Goal: Check status: Check status

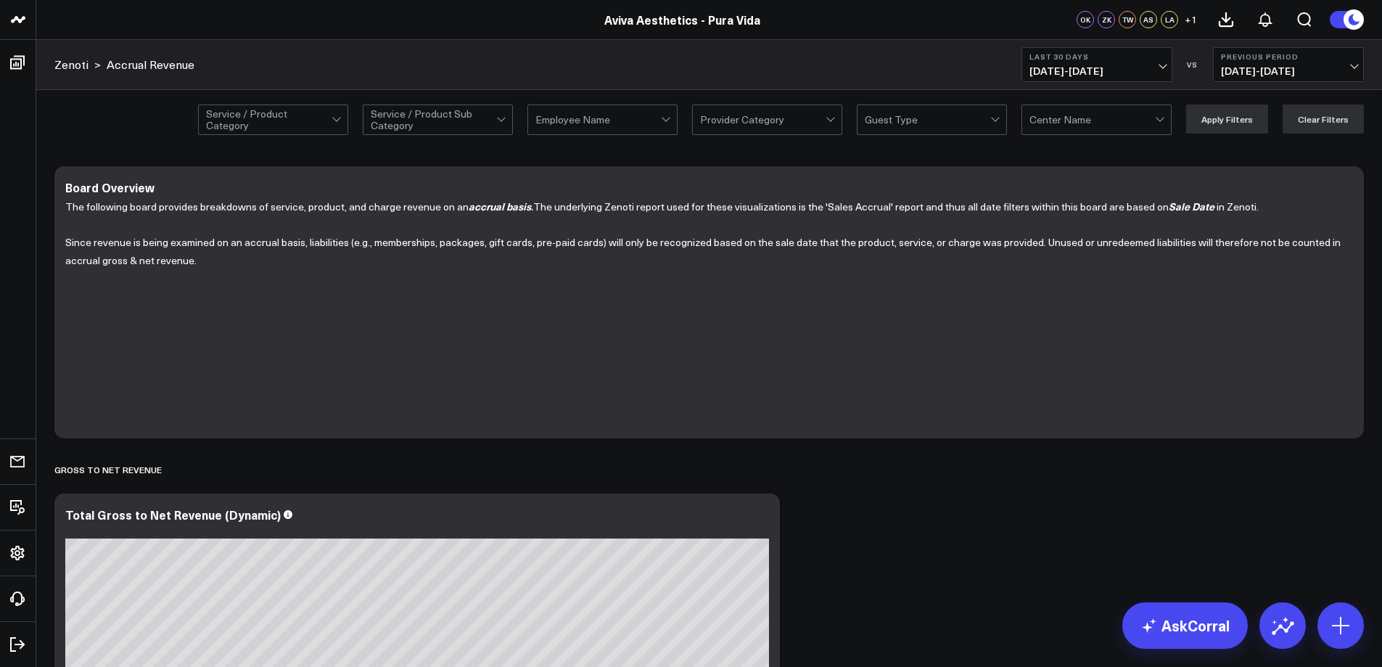
click at [1351, 68] on span "[DATE] - [DATE]" at bounding box center [1288, 71] width 135 height 12
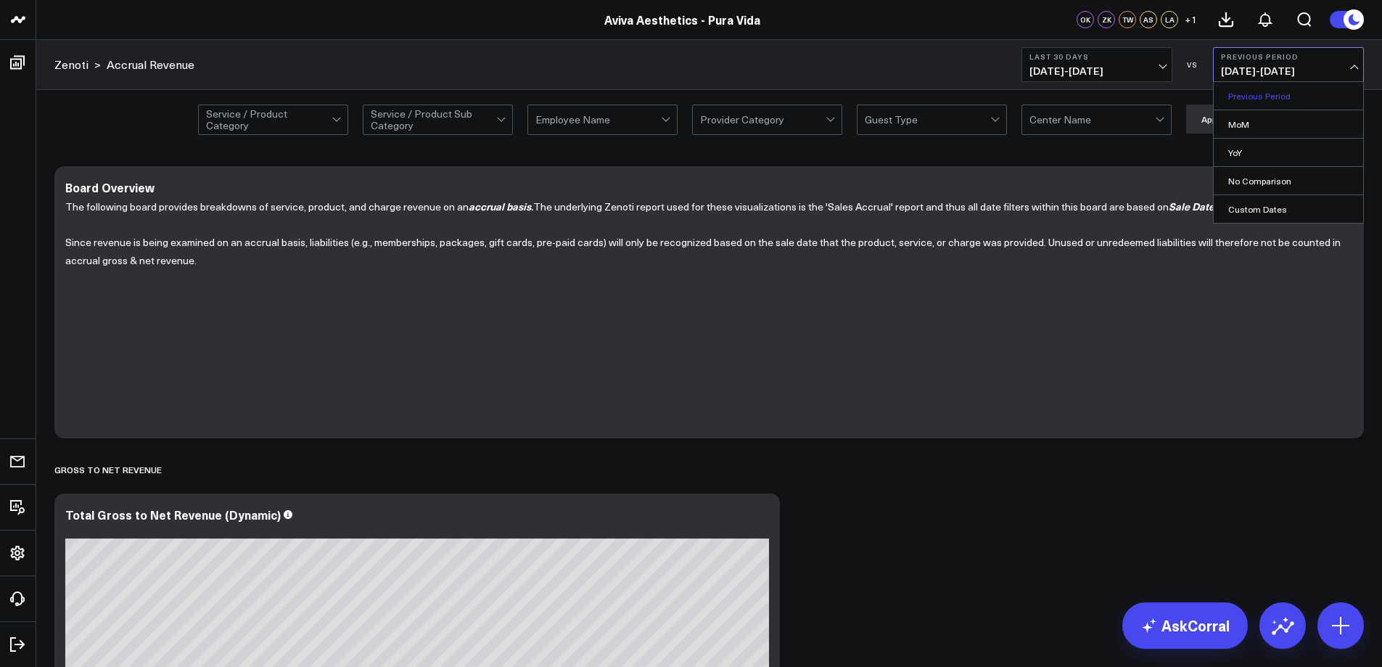
click at [1278, 95] on link "Previous Period" at bounding box center [1288, 96] width 149 height 28
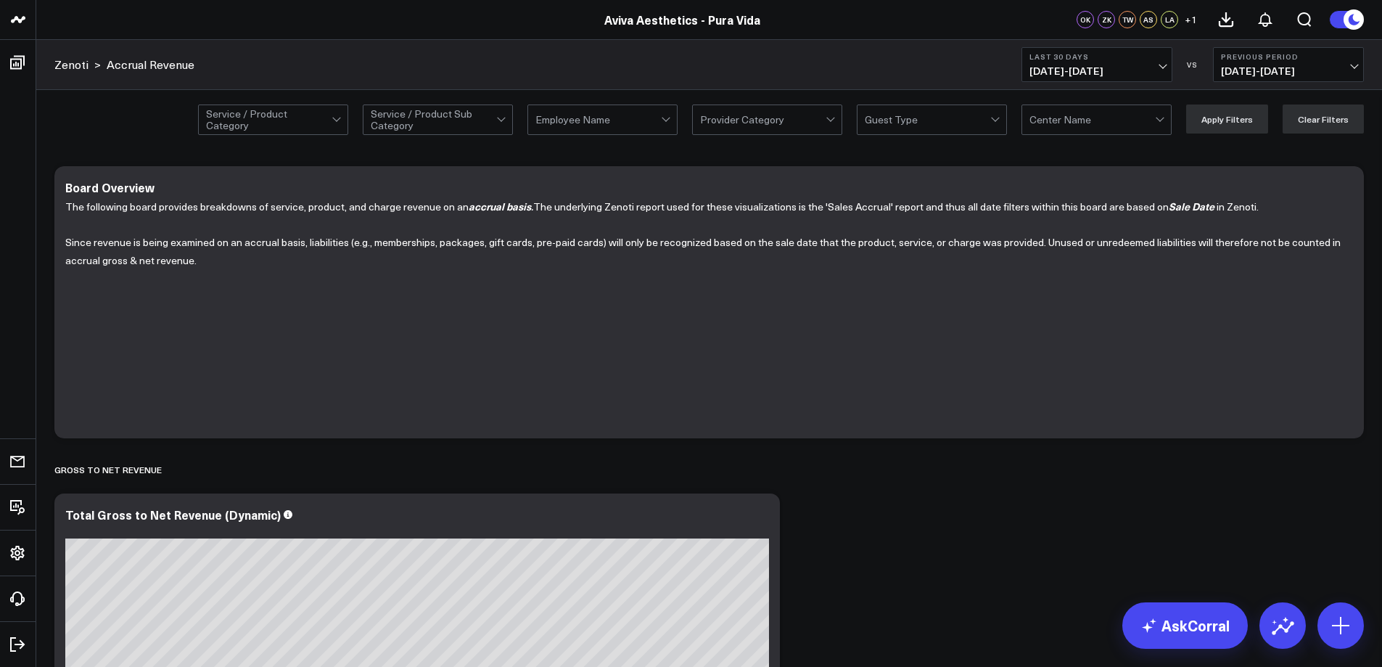
click at [1160, 65] on span "[DATE] - [DATE]" at bounding box center [1097, 71] width 135 height 12
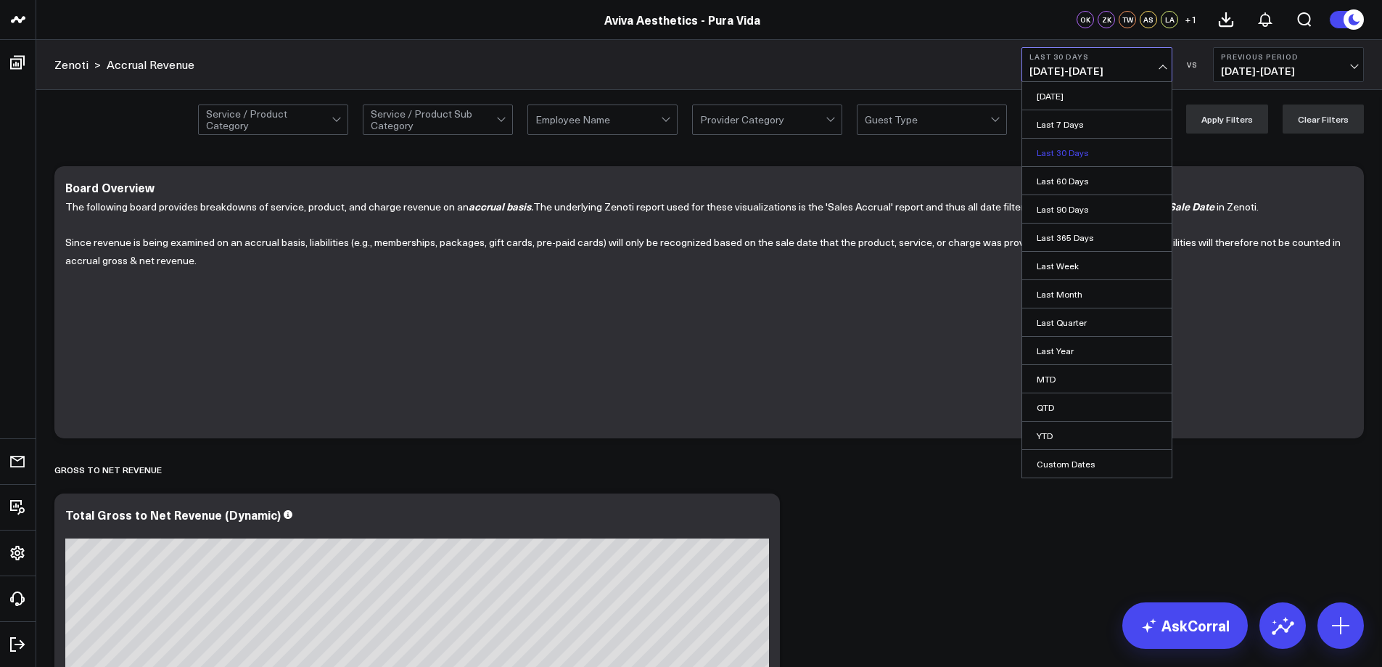
click at [1068, 148] on link "Last 30 Days" at bounding box center [1096, 153] width 149 height 28
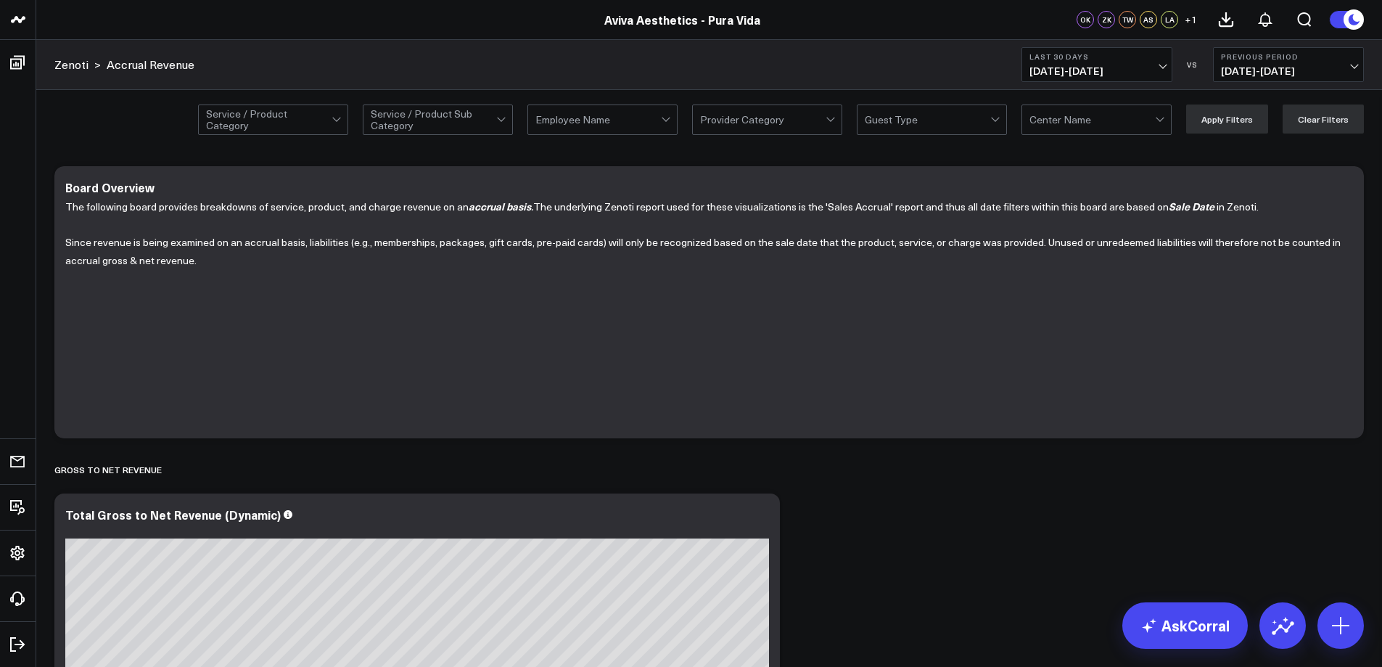
click at [1149, 64] on button "Last 30 Days [DATE] - [DATE]" at bounding box center [1097, 64] width 151 height 35
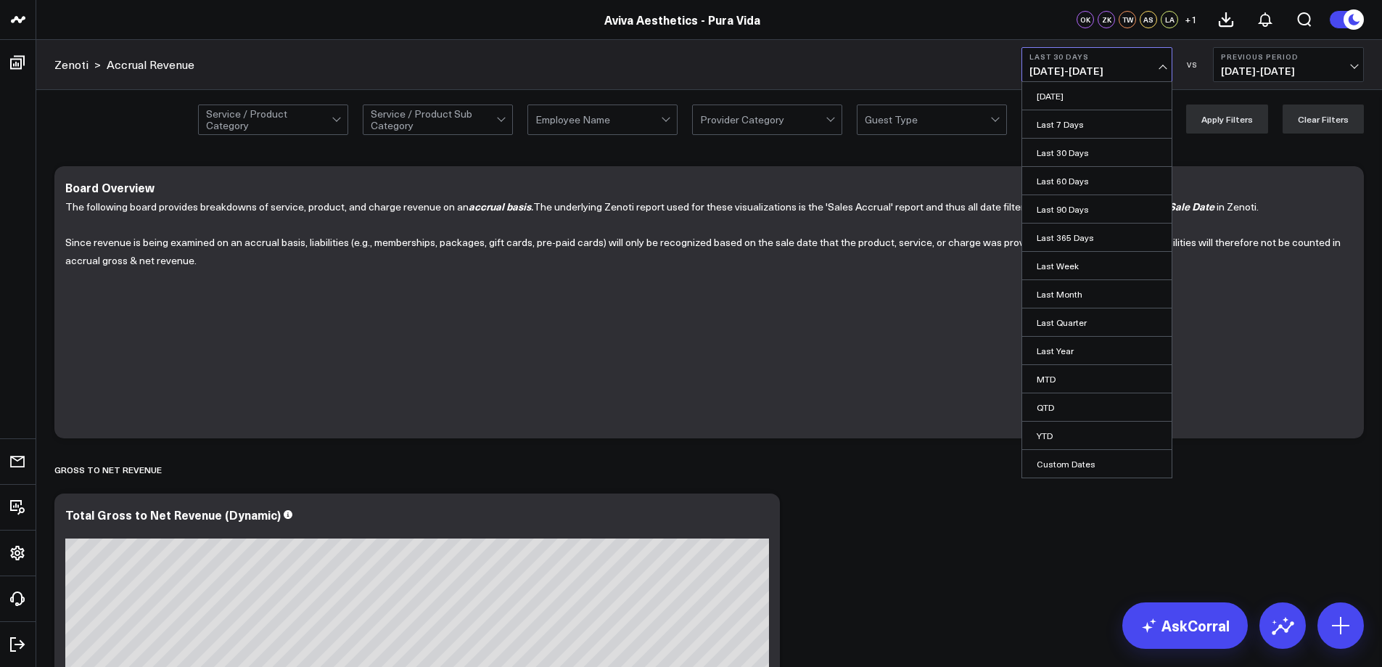
click at [1356, 75] on button "Previous Period [DATE] - [DATE]" at bounding box center [1288, 64] width 151 height 35
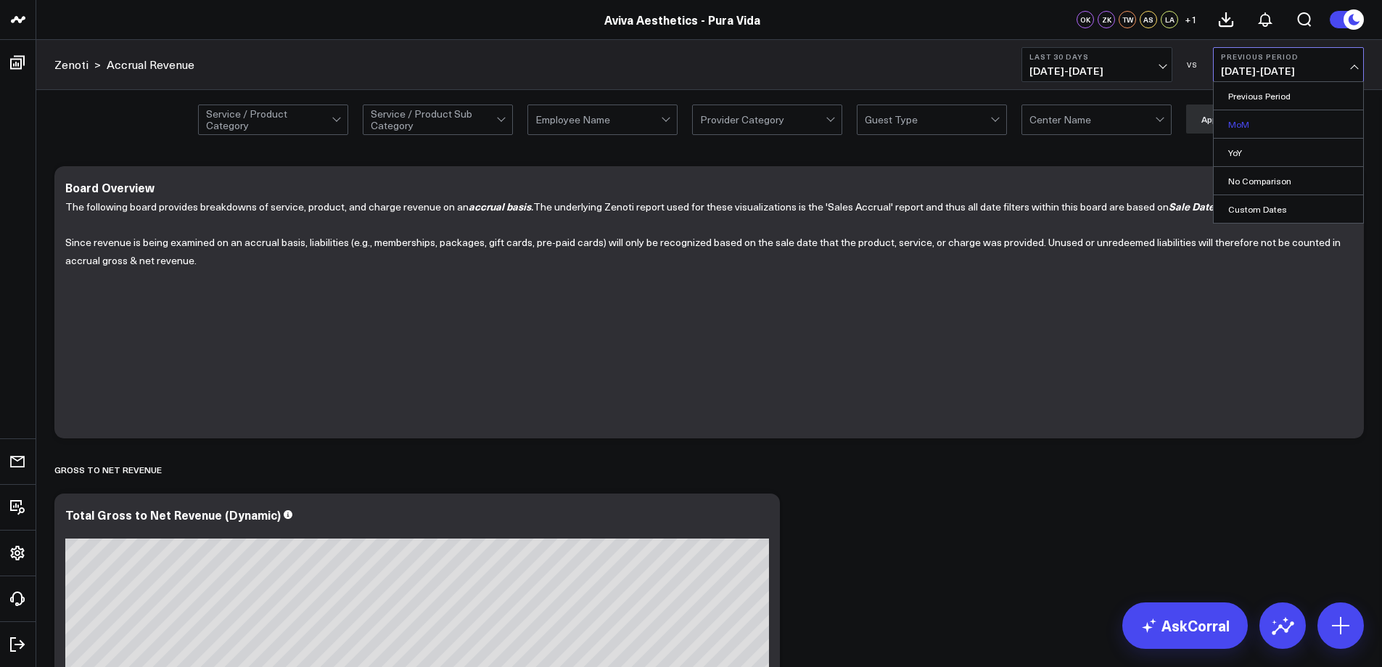
click at [1243, 125] on link "MoM" at bounding box center [1288, 124] width 149 height 28
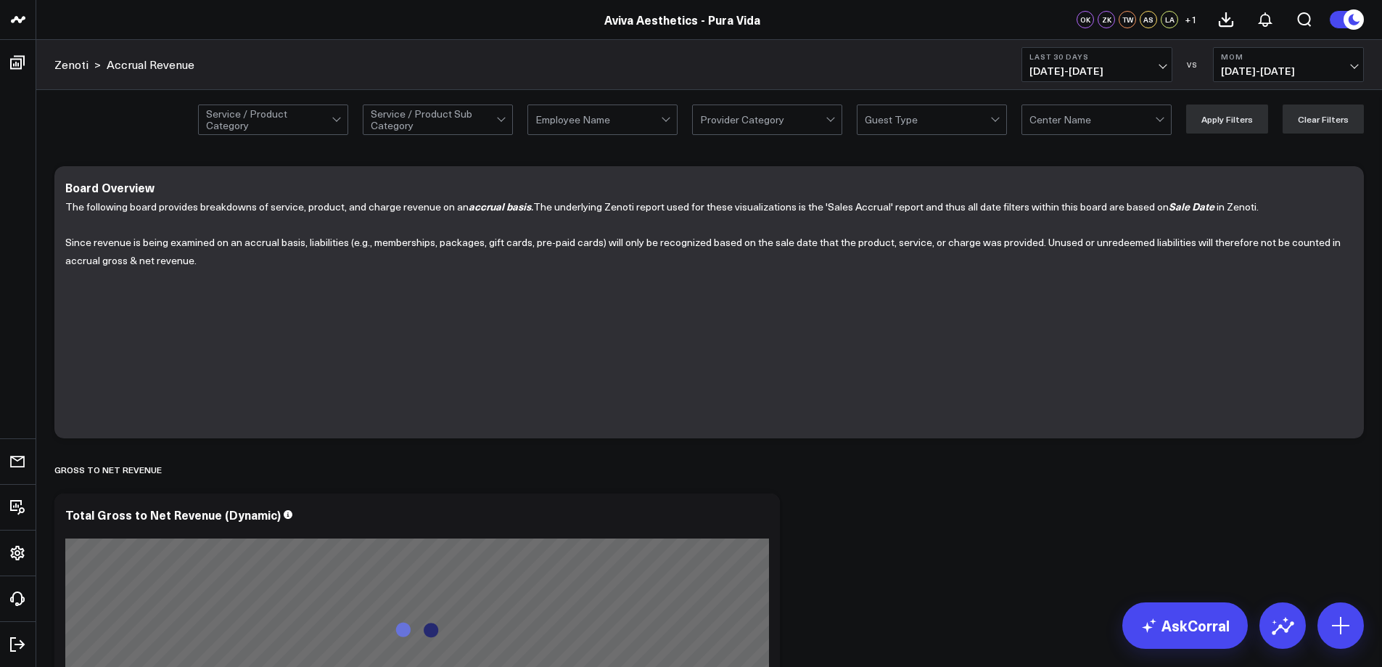
click at [1341, 70] on span "[DATE] - [DATE]" at bounding box center [1288, 71] width 135 height 12
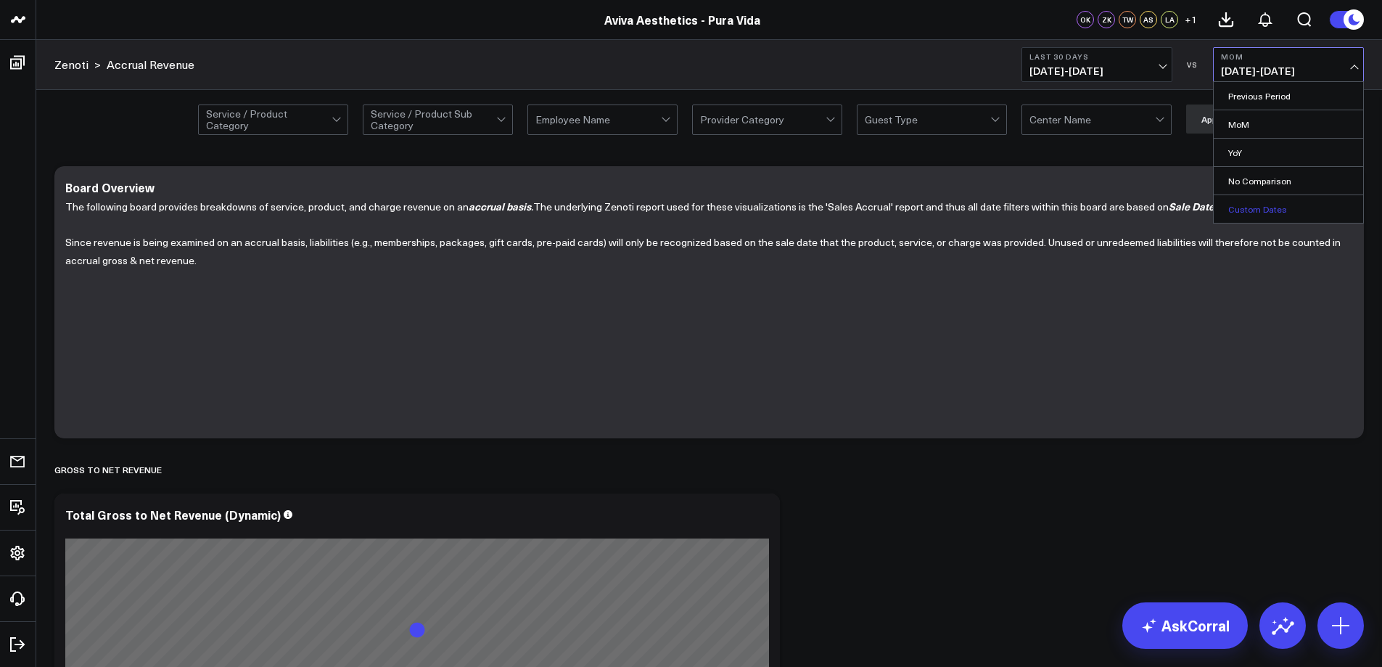
click at [1268, 204] on link "Custom Dates" at bounding box center [1288, 209] width 149 height 28
select select "8"
select select "2025"
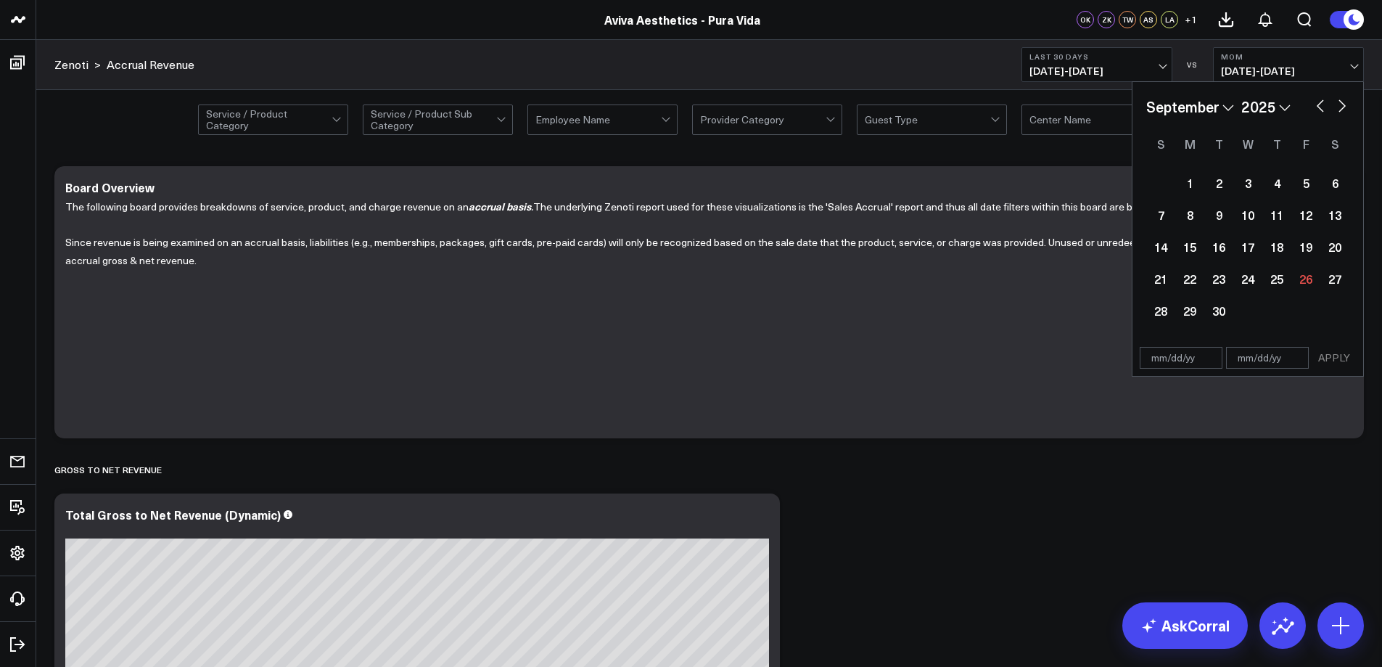
click at [1229, 109] on select "January February March April May June July August September October November De…" at bounding box center [1191, 107] width 88 height 22
click at [1228, 109] on select "January February March April May June July August September October November De…" at bounding box center [1191, 107] width 88 height 22
click at [1275, 107] on select "2026 2025 2024 2023 2022 2021 2020 2019 2018 2017 2016 2015 2014 2013 2012 2011…" at bounding box center [1266, 107] width 49 height 22
select select "8"
select select "2024"
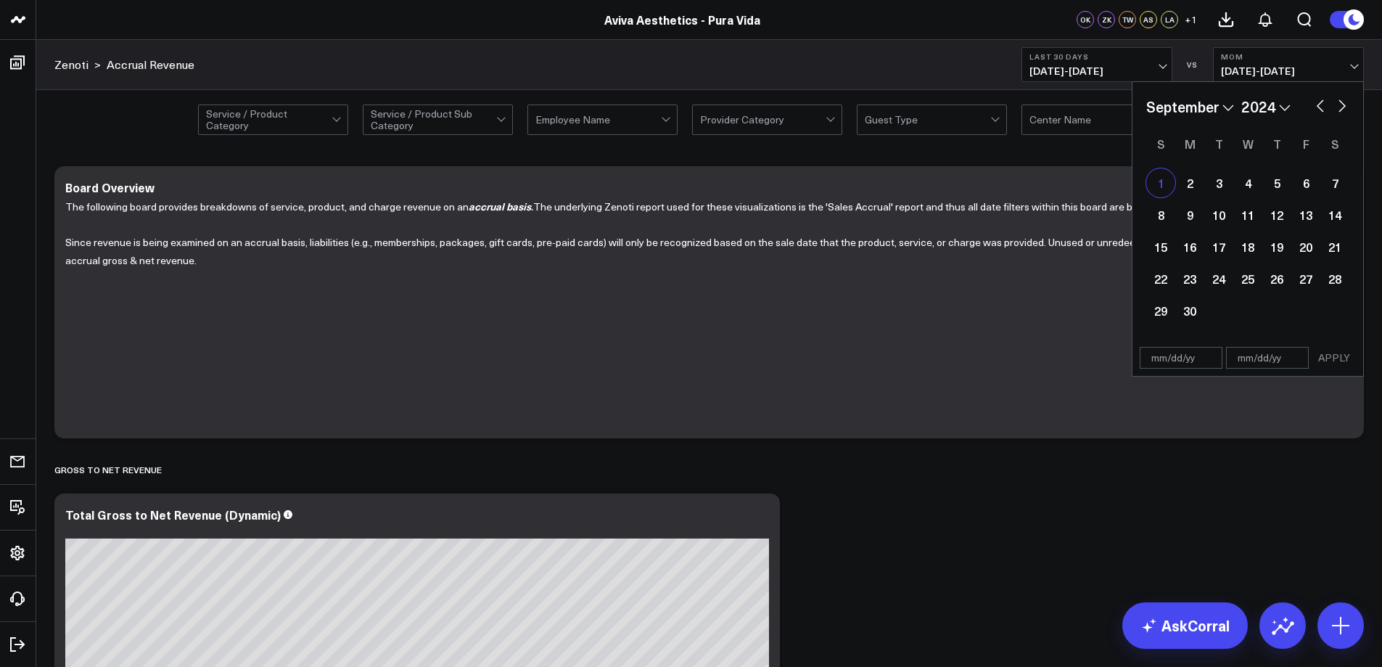
click at [1162, 189] on div "1" at bounding box center [1161, 182] width 29 height 29
type input "[DATE]"
select select "8"
select select "2024"
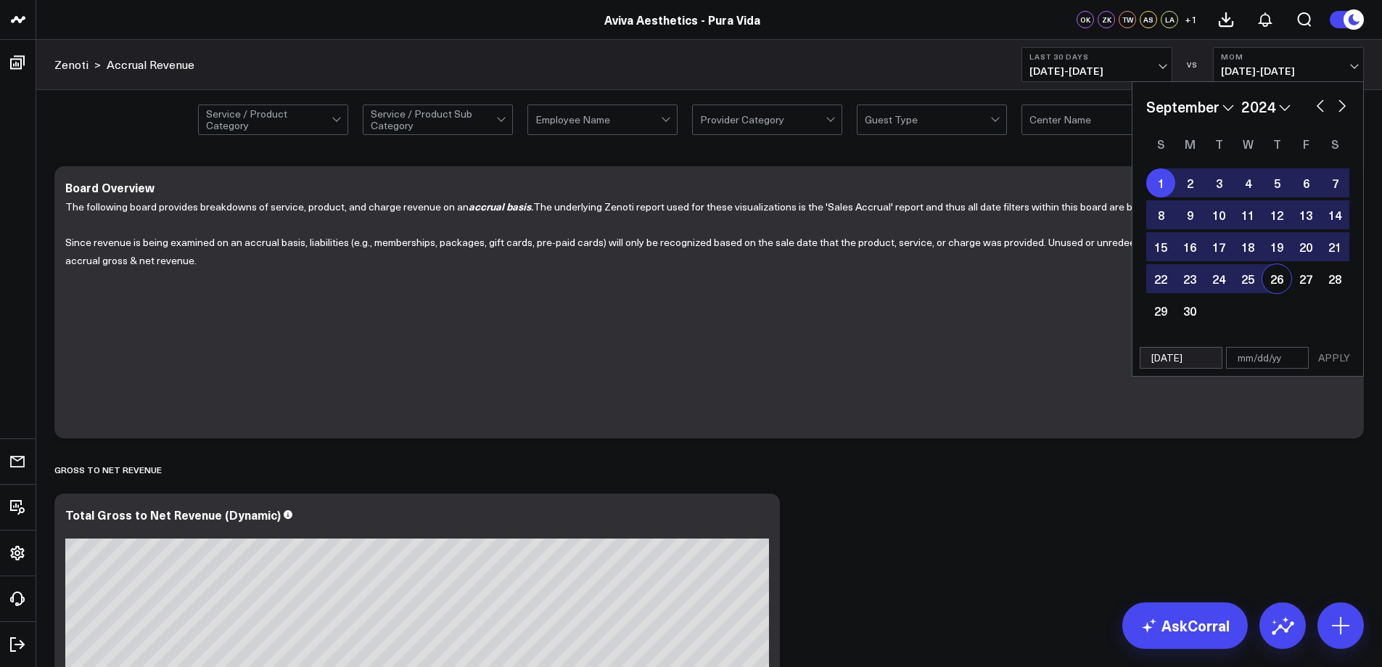
click at [1277, 284] on div "26" at bounding box center [1277, 278] width 29 height 29
select select "8"
select select "2024"
type input "[DATE]"
click at [1338, 355] on button "APPLY" at bounding box center [1335, 358] width 44 height 22
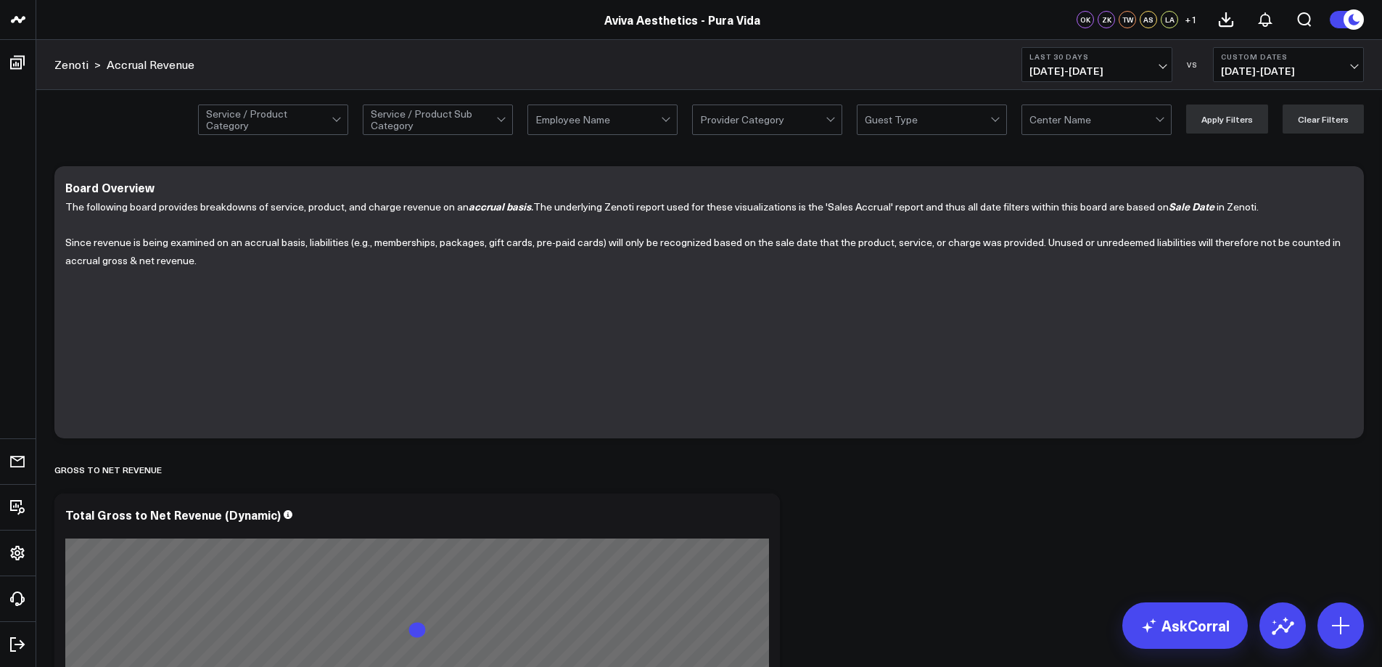
click at [1156, 69] on span "[DATE] - [DATE]" at bounding box center [1097, 71] width 135 height 12
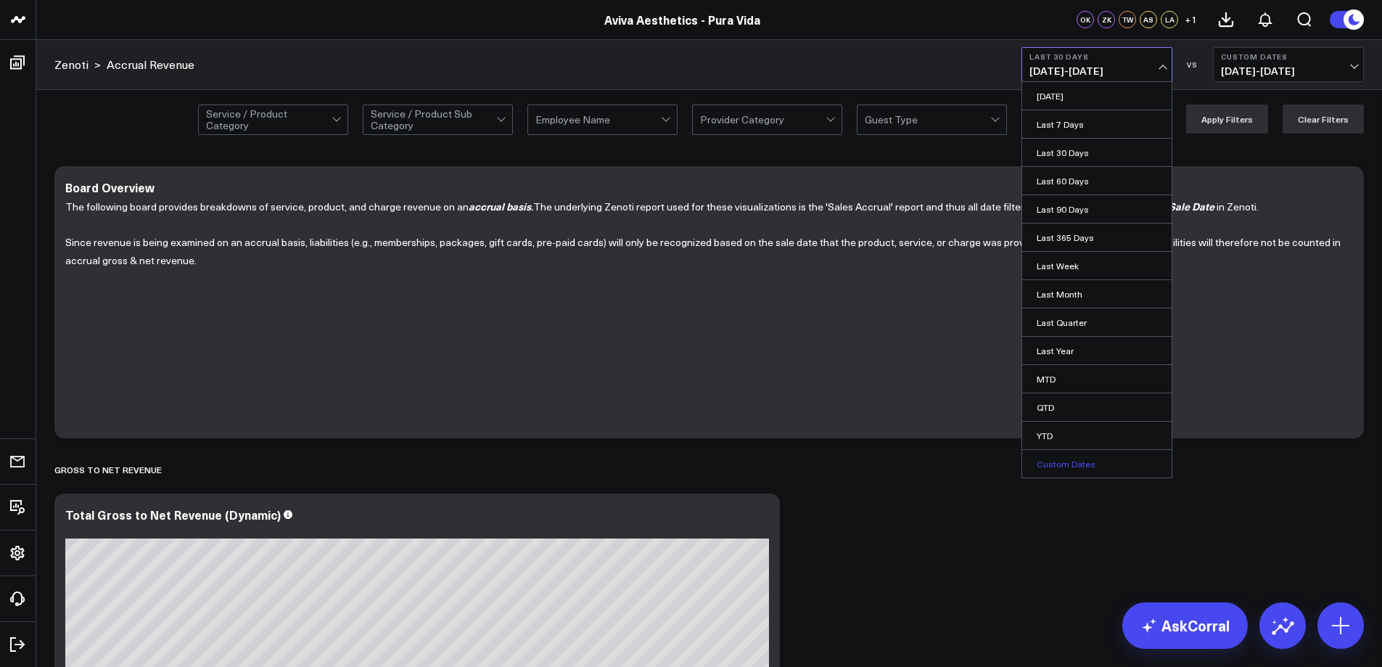
click at [1084, 462] on link "Custom Dates" at bounding box center [1096, 464] width 149 height 28
select select "8"
select select "2025"
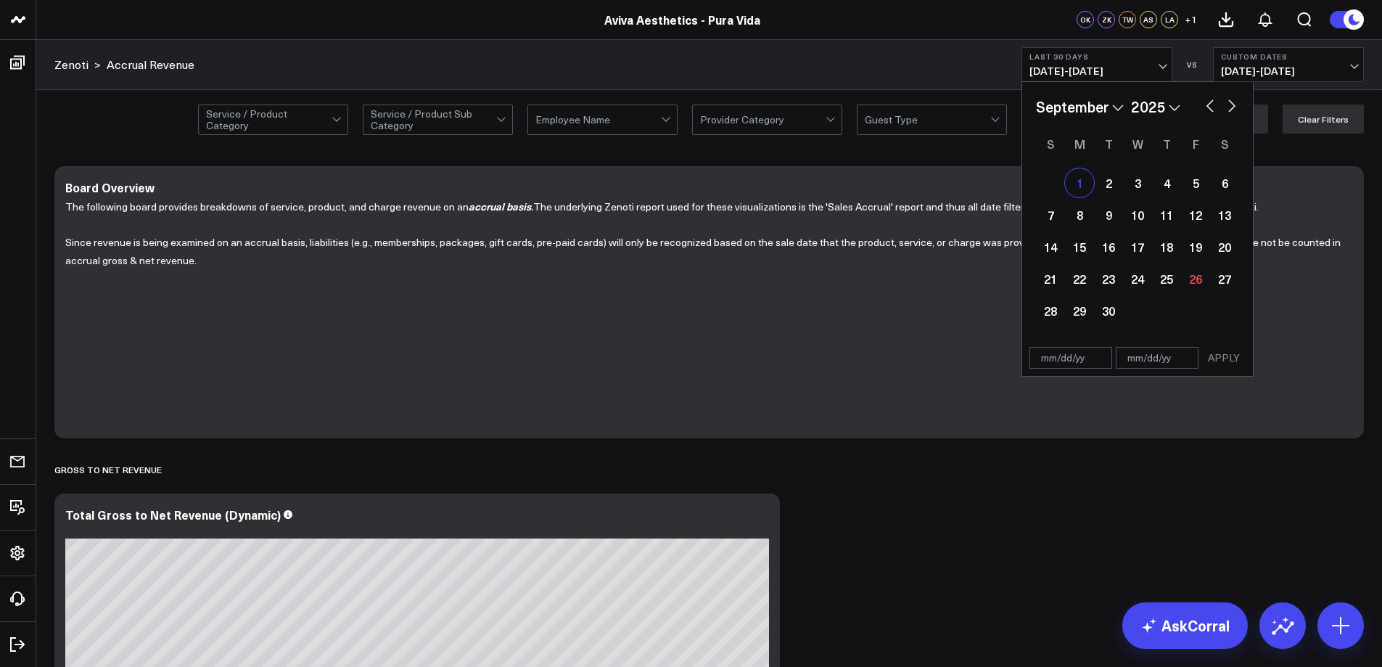
click at [1079, 184] on div "1" at bounding box center [1079, 182] width 29 height 29
type input "[DATE]"
select select "8"
select select "2025"
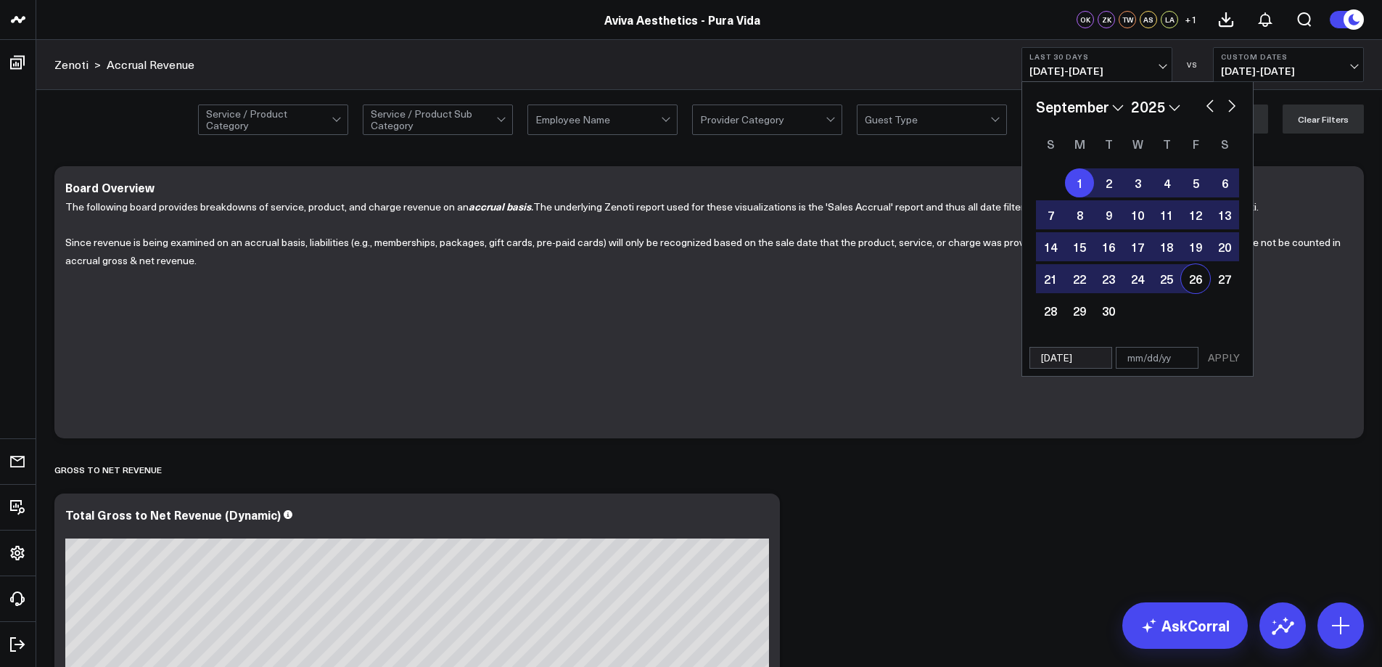
click at [1192, 282] on div "26" at bounding box center [1195, 278] width 29 height 29
type input "[DATE]"
select select "8"
select select "2025"
click at [1217, 358] on button "APPLY" at bounding box center [1224, 358] width 44 height 22
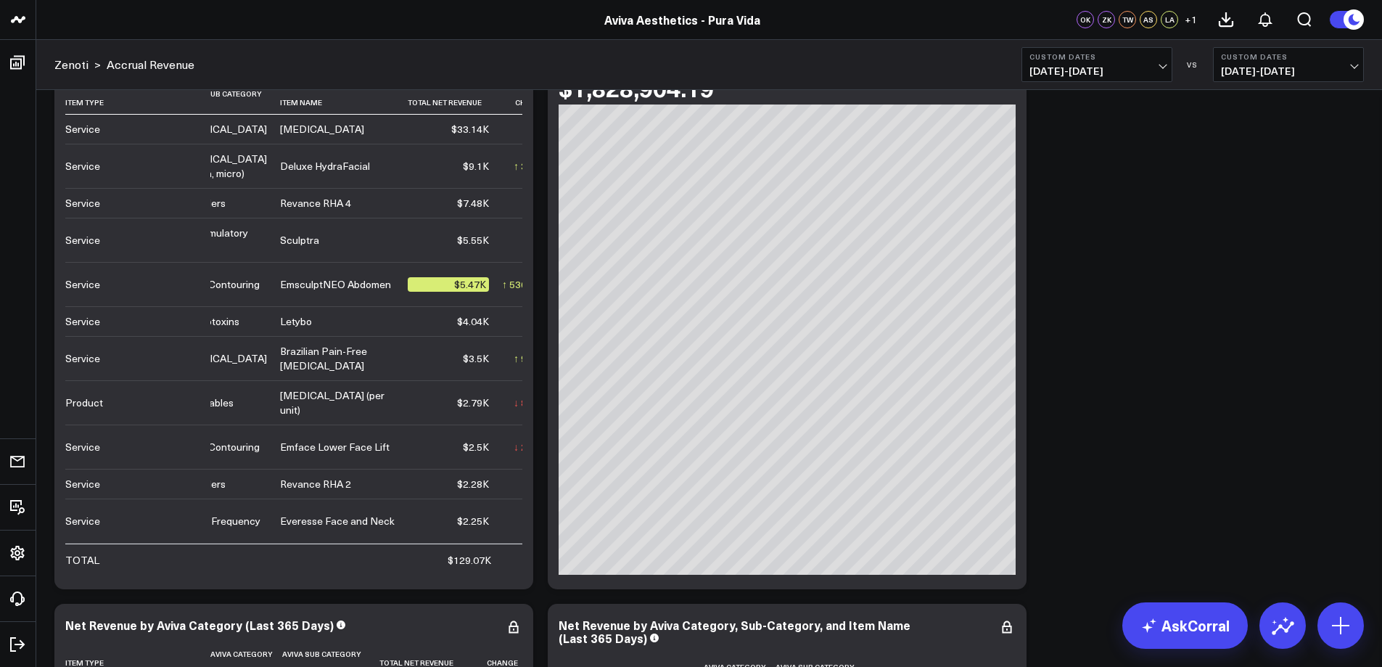
scroll to position [3338, 0]
